Goal: Navigation & Orientation: Understand site structure

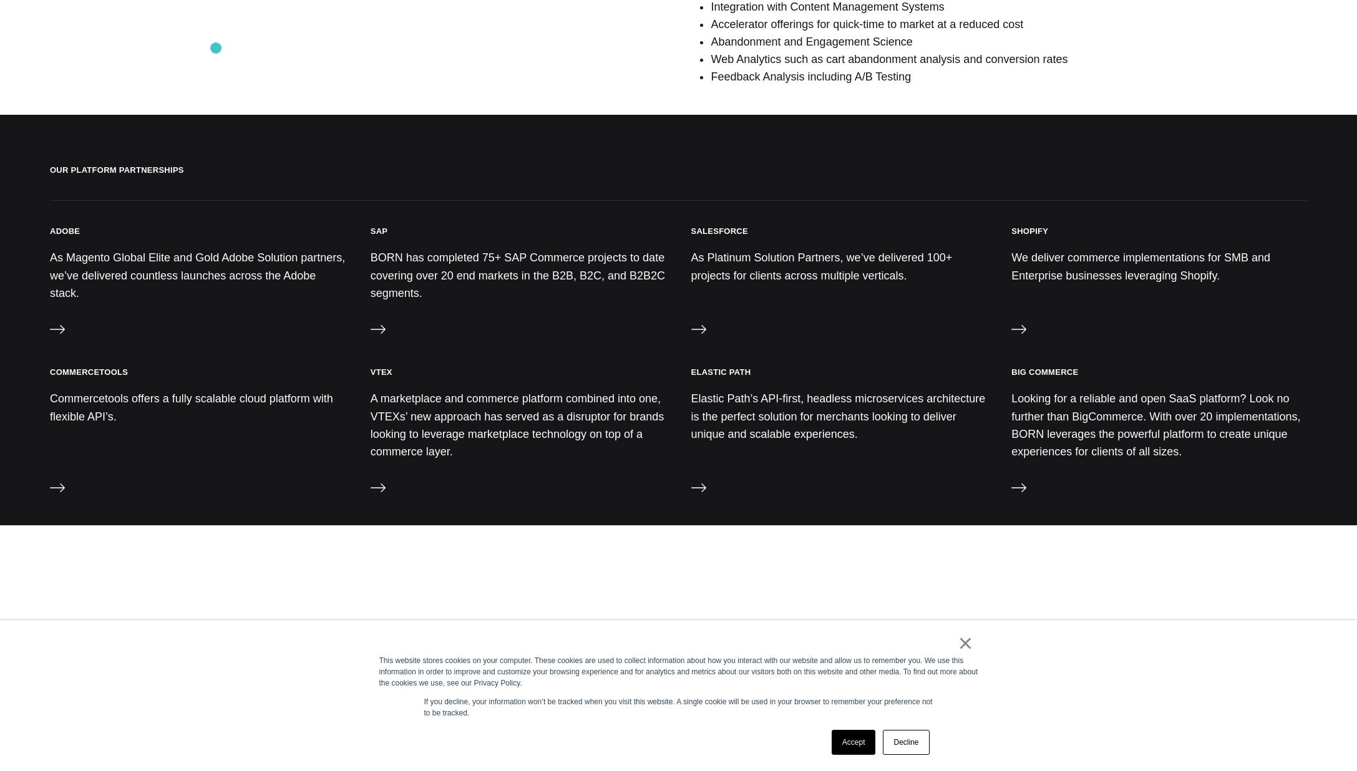
scroll to position [1215, 0]
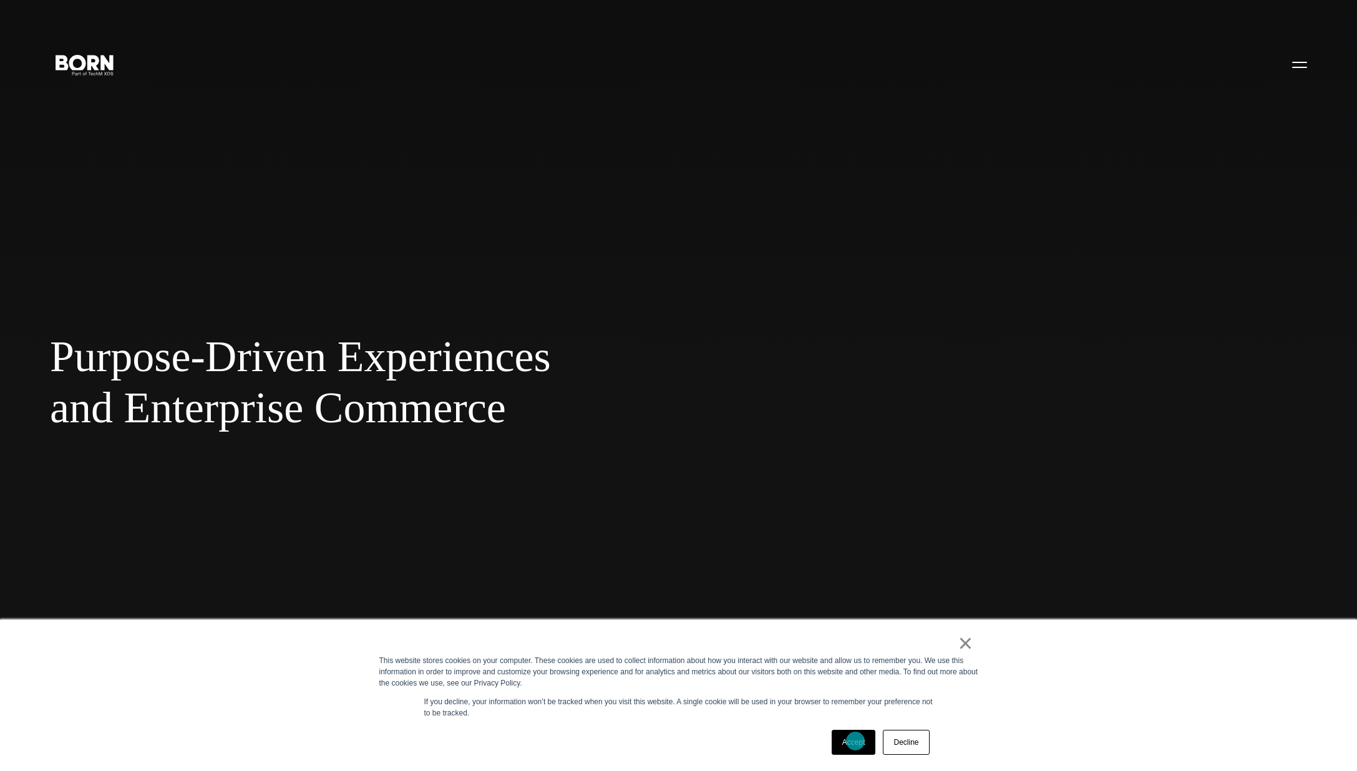
click at [855, 741] on link "Accept" at bounding box center [854, 742] width 44 height 25
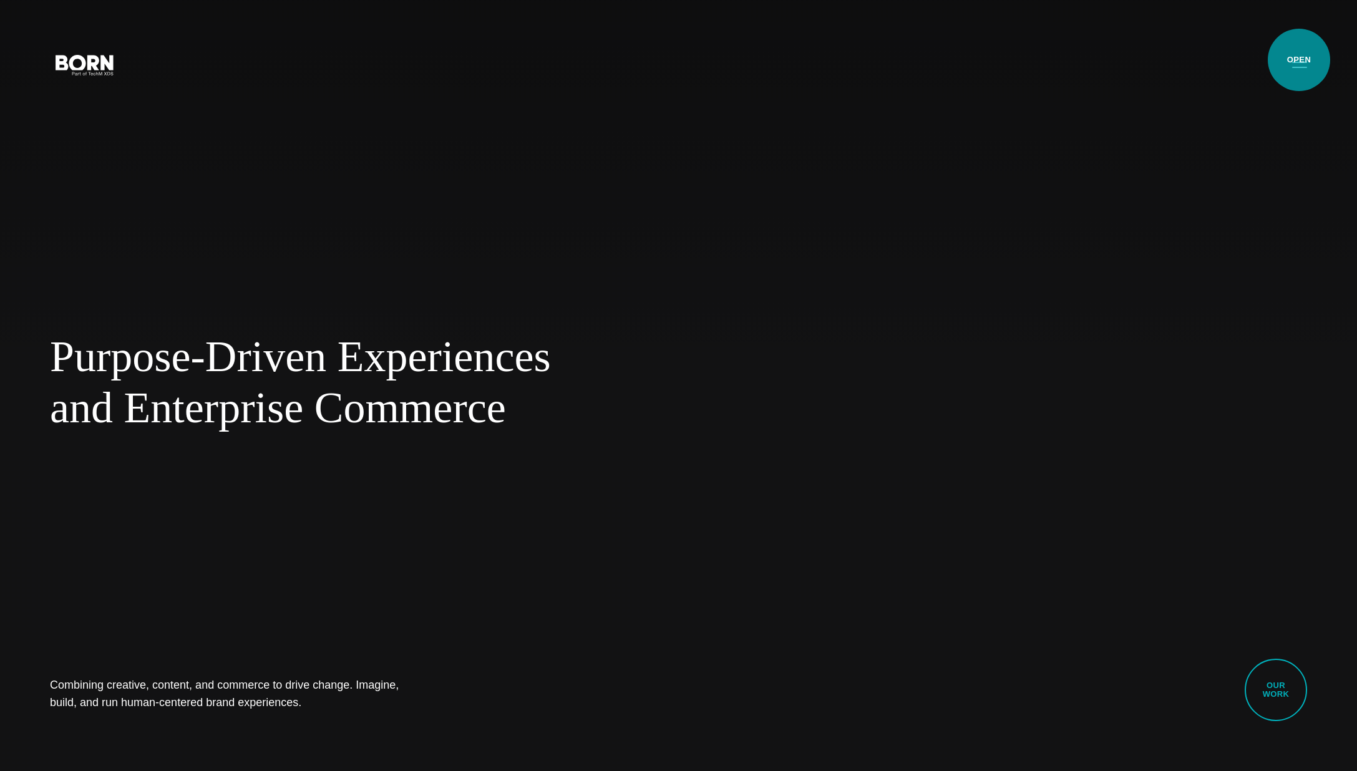
click at [1299, 60] on button "Primary Menu" at bounding box center [1300, 64] width 30 height 26
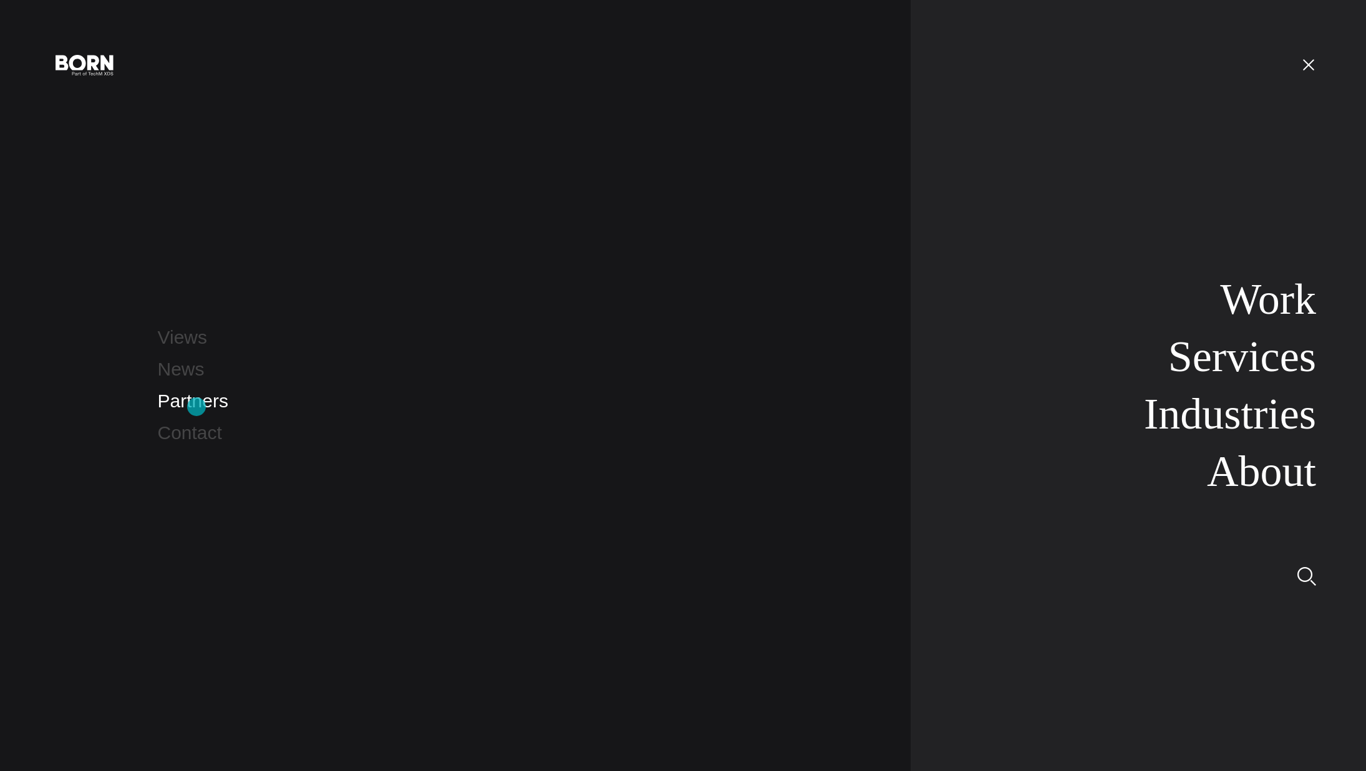
click at [197, 407] on link "Partners" at bounding box center [193, 401] width 70 height 21
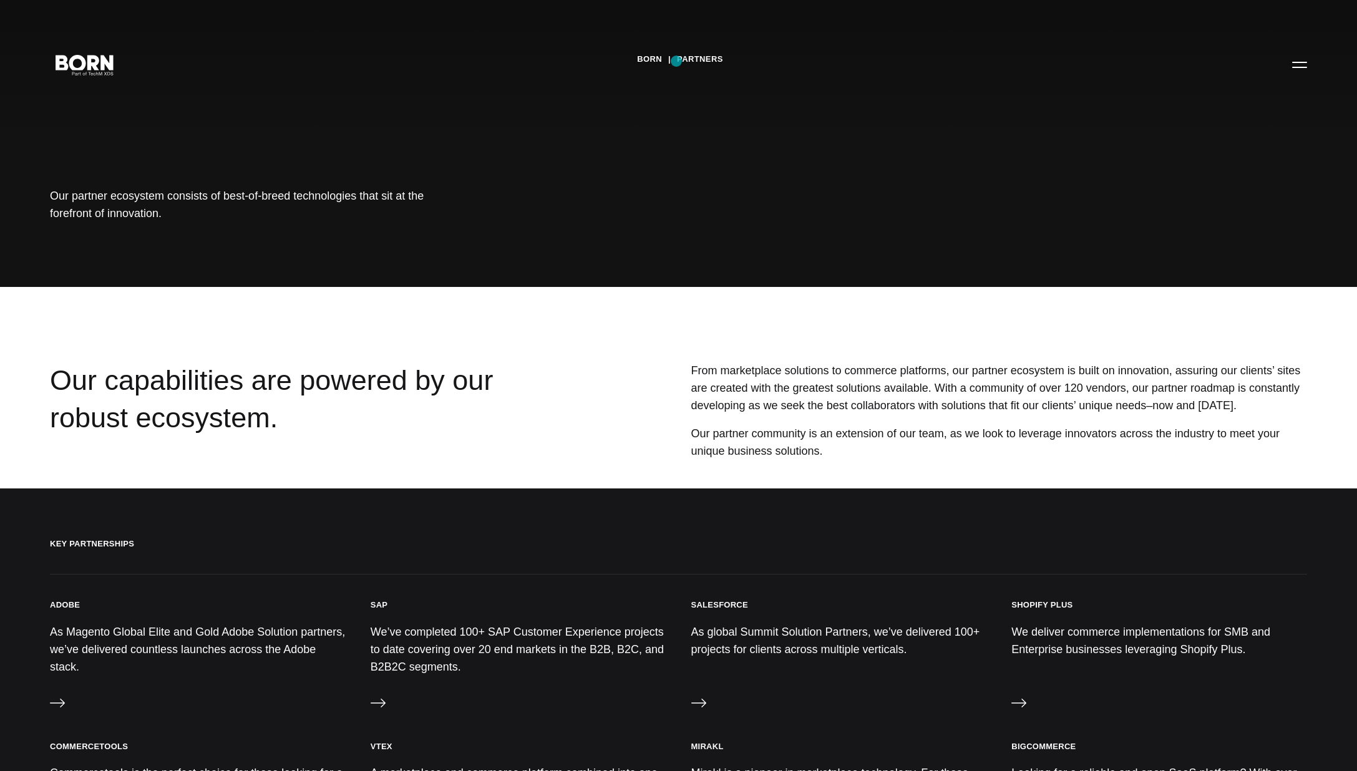
click at [676, 61] on div "BORN Partners" at bounding box center [680, 59] width 86 height 19
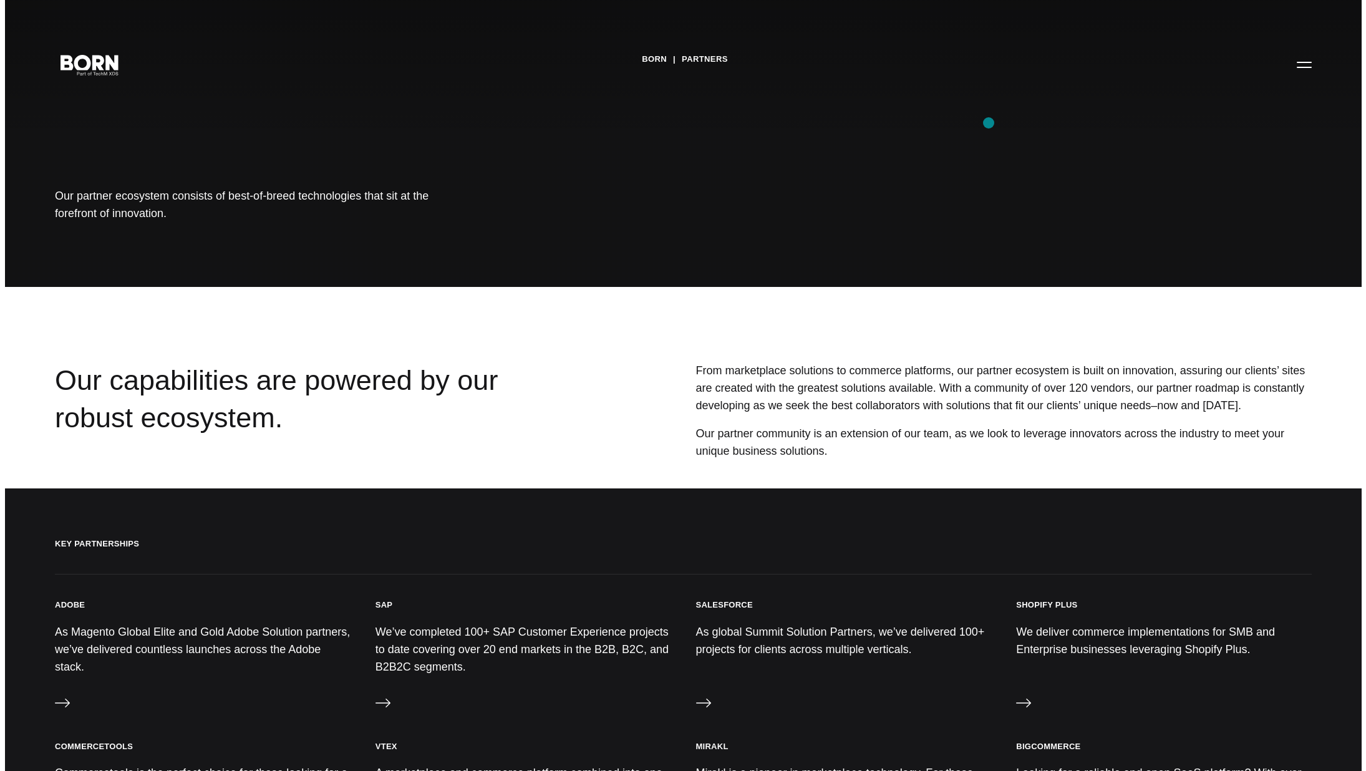
scroll to position [2, 0]
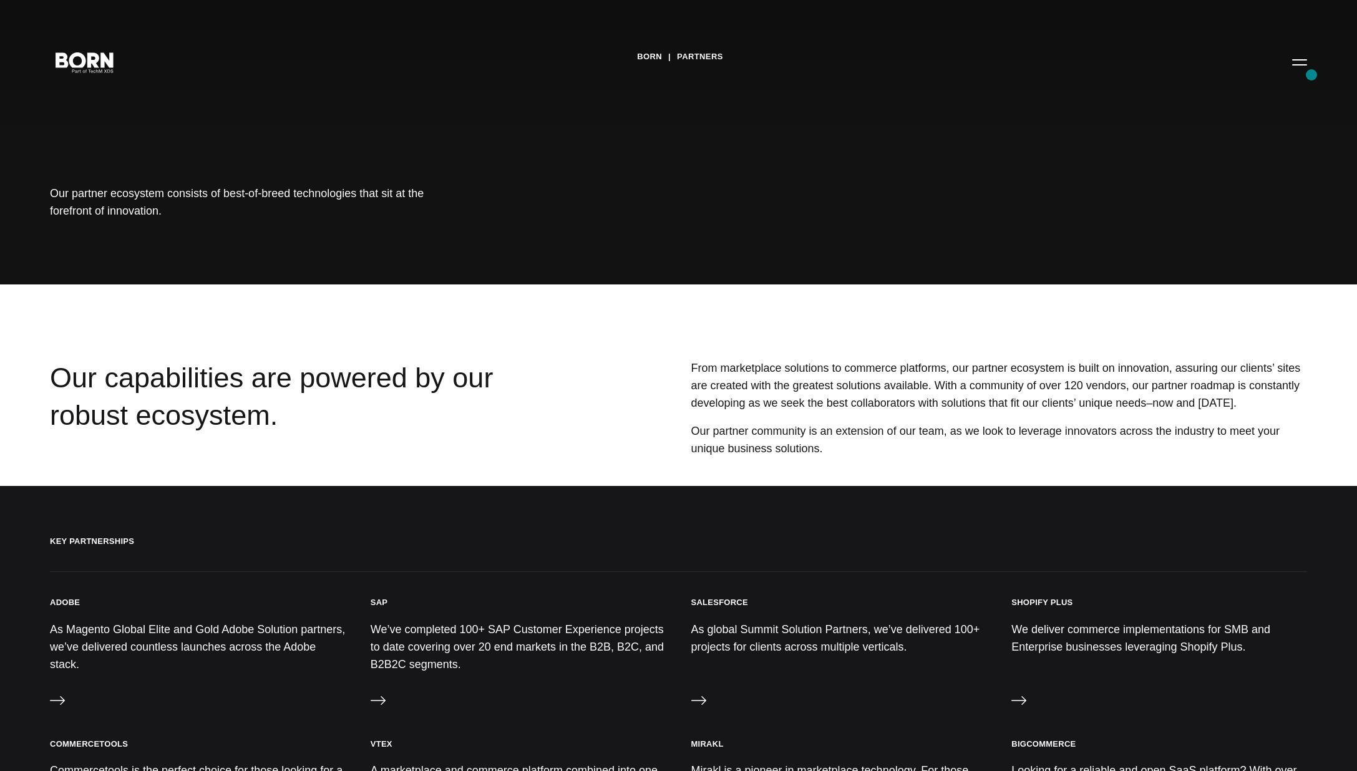
click at [1309, 69] on button "Primary Menu" at bounding box center [1300, 62] width 30 height 26
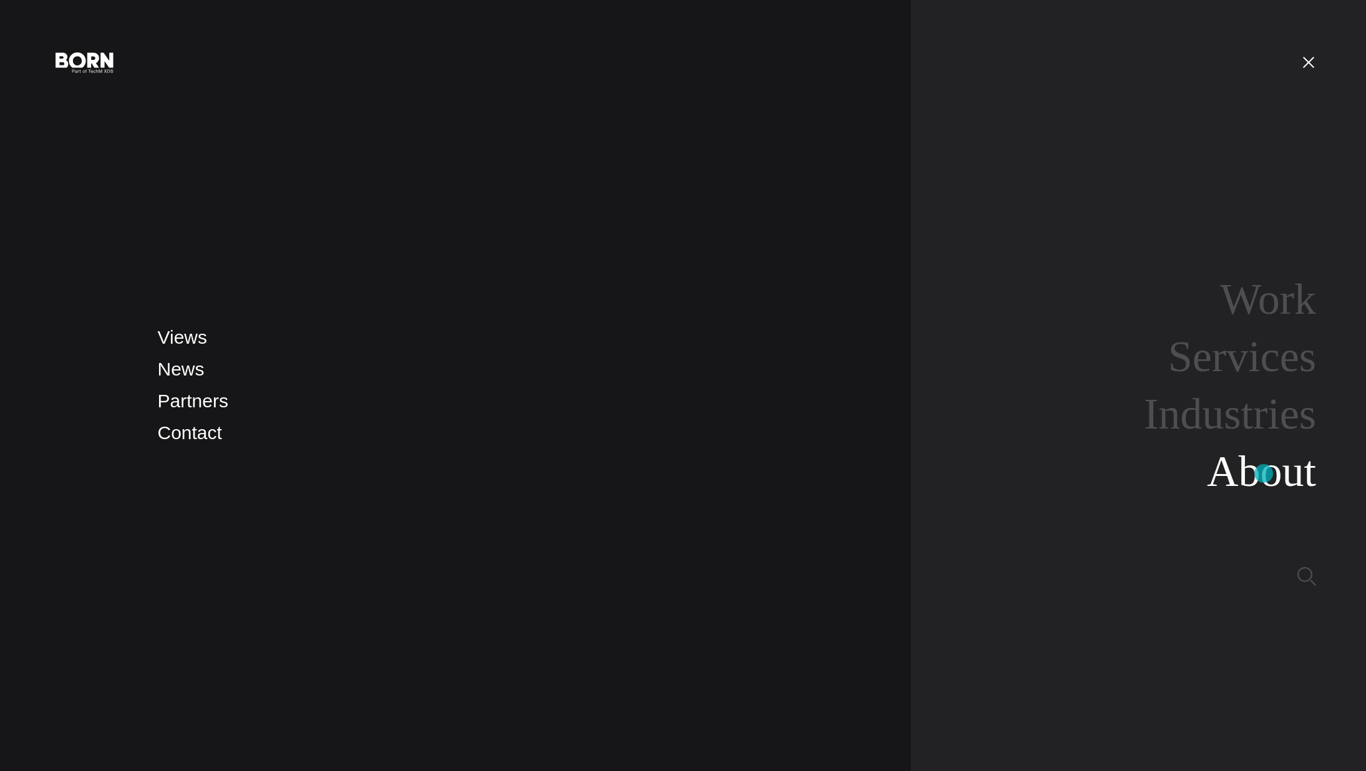
click at [1263, 476] on link "About" at bounding box center [1261, 471] width 109 height 48
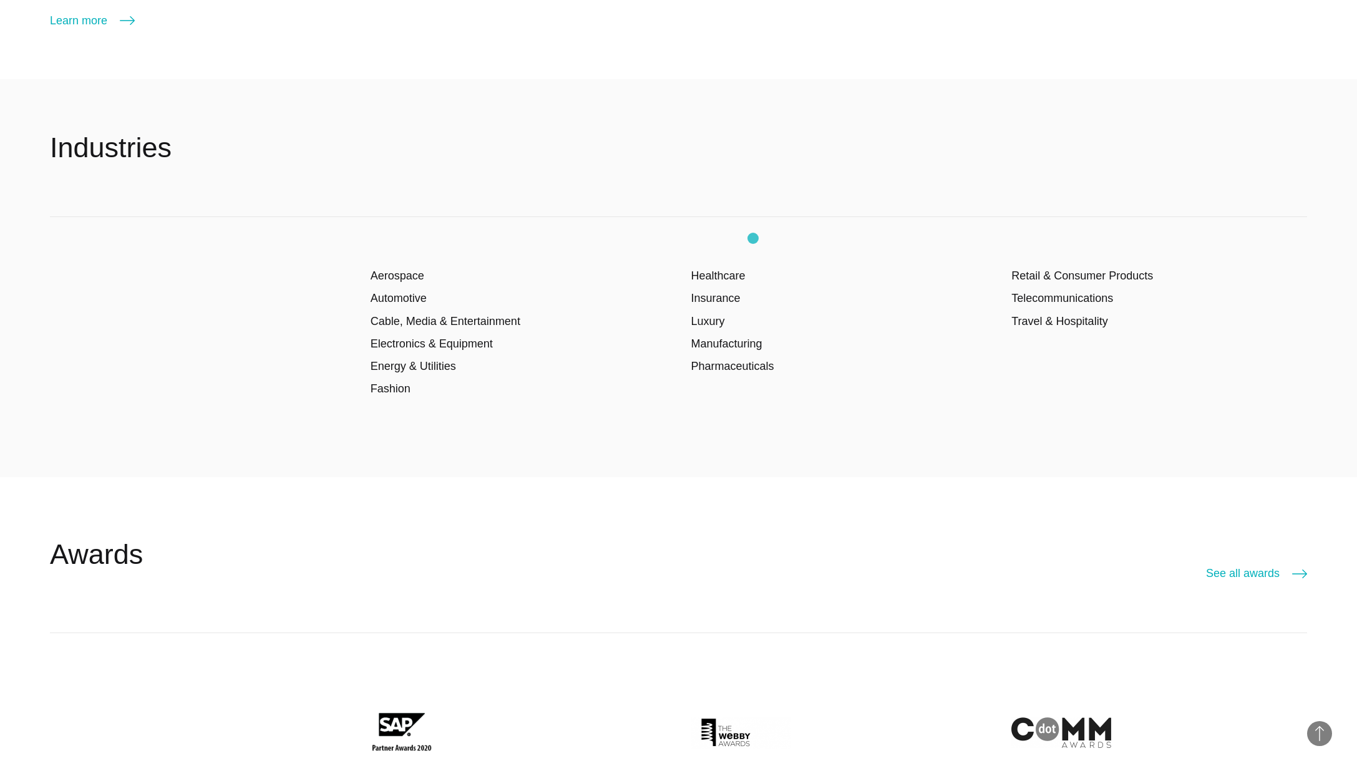
scroll to position [2966, 0]
